Goal: Find specific page/section: Find specific page/section

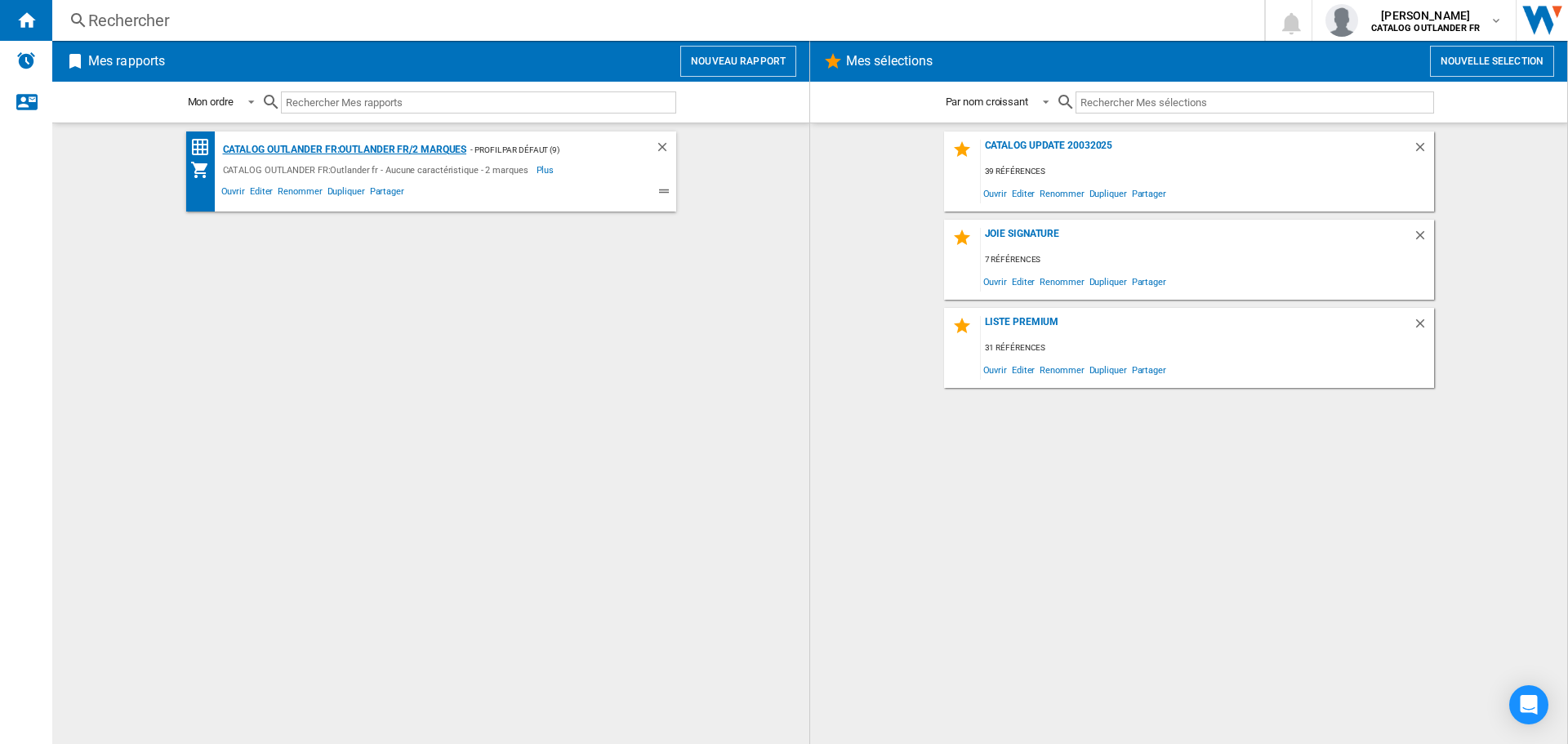
click at [353, 156] on div "CATALOG OUTLANDER FR:Outlander fr/2 marques" at bounding box center [343, 149] width 248 height 21
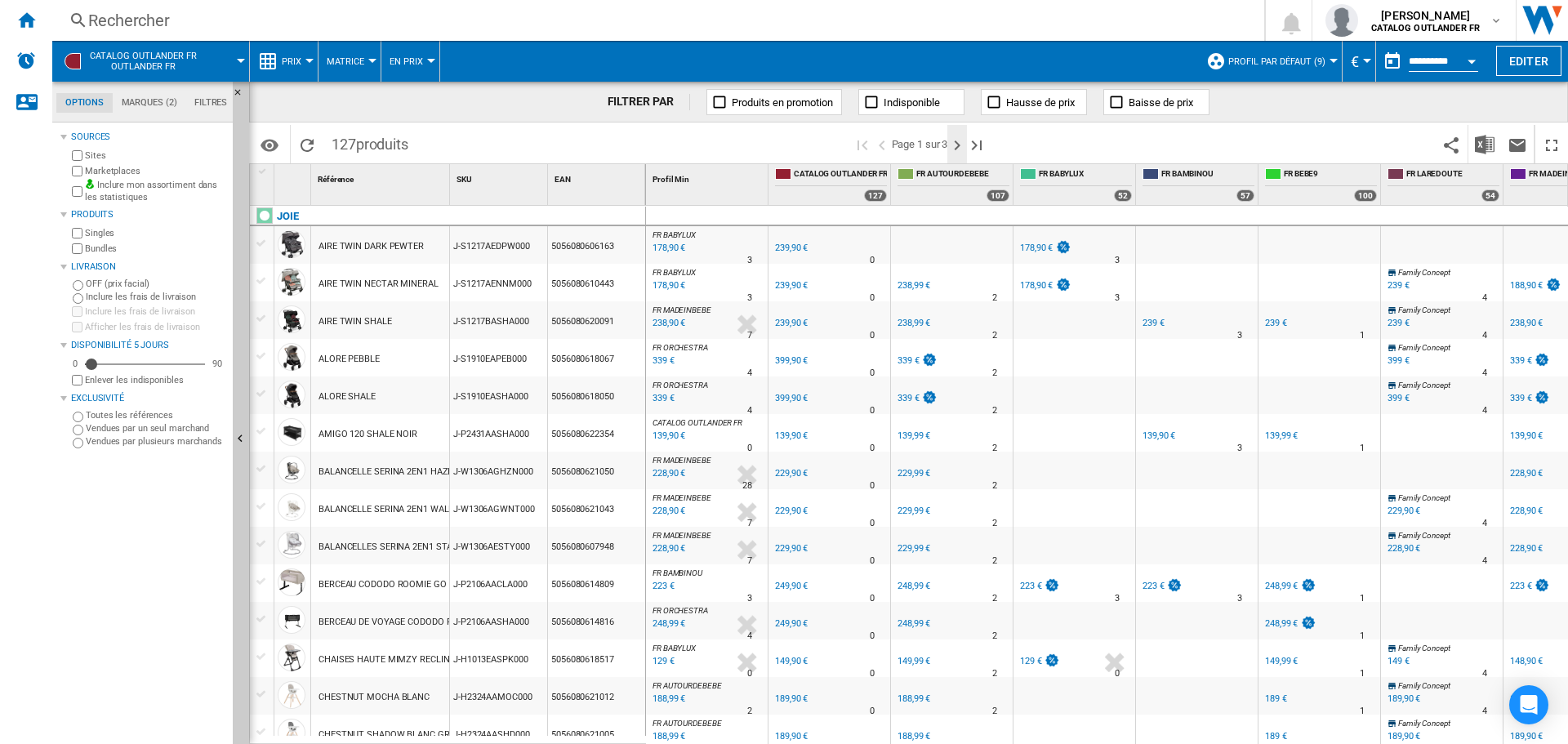
click at [952, 139] on ng-md-icon "Page suivante" at bounding box center [958, 146] width 20 height 20
